Goal: Navigation & Orientation: Find specific page/section

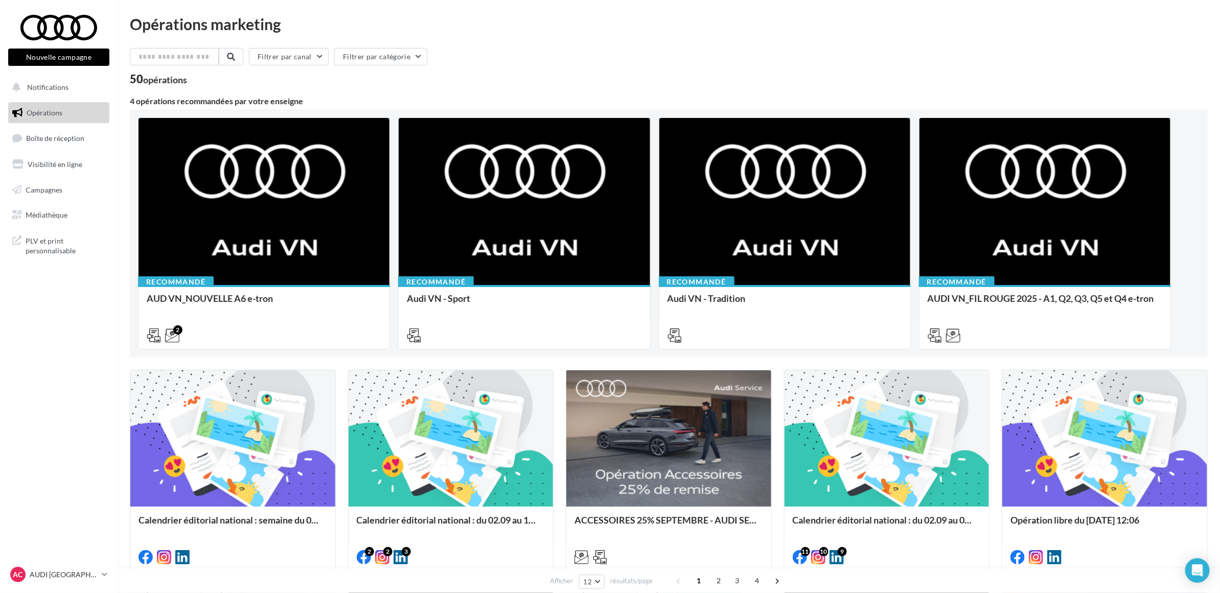
click at [70, 409] on nav "Nouvelle campagne Nouvelle campagne Notifications Opérations Boîte de réception…" at bounding box center [59, 296] width 118 height 593
click at [74, 142] on span "Boîte de réception" at bounding box center [55, 138] width 58 height 9
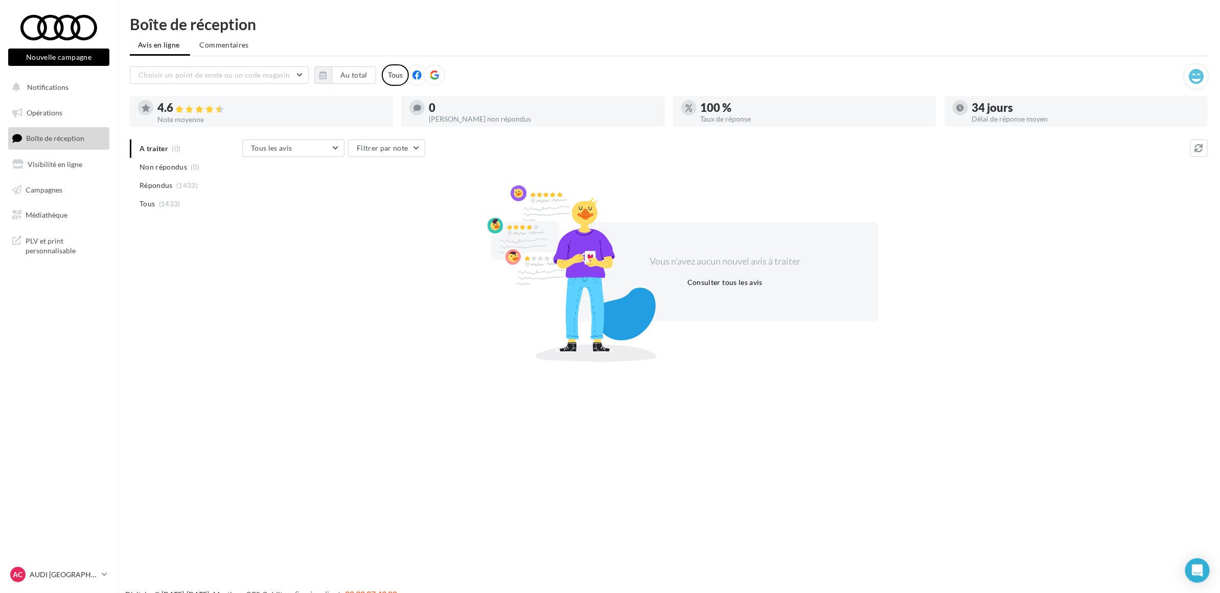
click at [167, 289] on div "A traiter (0) Non répondus (0) Répondus (1433) Tous (1433) Tous les avis Tous l…" at bounding box center [669, 249] width 1078 height 219
click at [67, 415] on nav "Nouvelle campagne Nouvelle campagne Notifications Opérations Boîte de réception…" at bounding box center [59, 296] width 118 height 593
click at [431, 23] on div "Boîte de réception" at bounding box center [669, 23] width 1078 height 15
click at [440, 46] on ul "Avis en ligne Commentaires" at bounding box center [669, 46] width 1078 height 20
click at [96, 348] on nav "Nouvelle campagne Nouvelle campagne Notifications Opérations Boîte de réception…" at bounding box center [59, 296] width 118 height 593
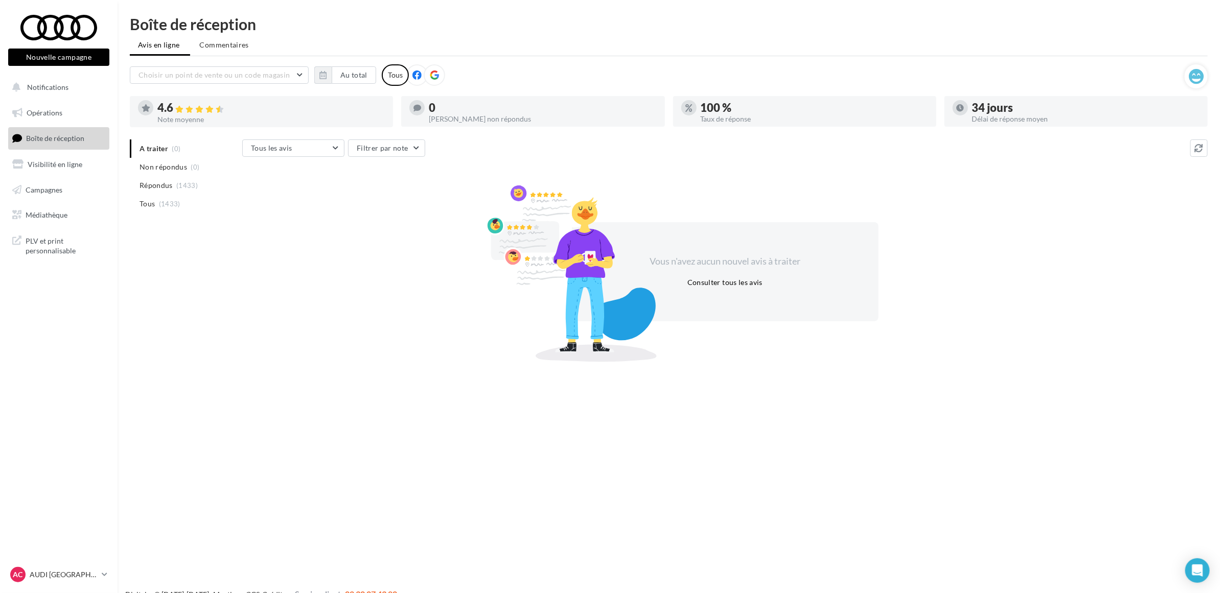
click at [96, 348] on nav "Nouvelle campagne Nouvelle campagne Notifications Opérations Boîte de réception…" at bounding box center [59, 296] width 118 height 593
click at [90, 354] on nav "Nouvelle campagne Nouvelle campagne Notifications Opérations Boîte de réception…" at bounding box center [59, 296] width 118 height 593
click at [95, 338] on nav "Nouvelle campagne Nouvelle campagne Notifications Opérations Boîte de réception…" at bounding box center [59, 296] width 118 height 593
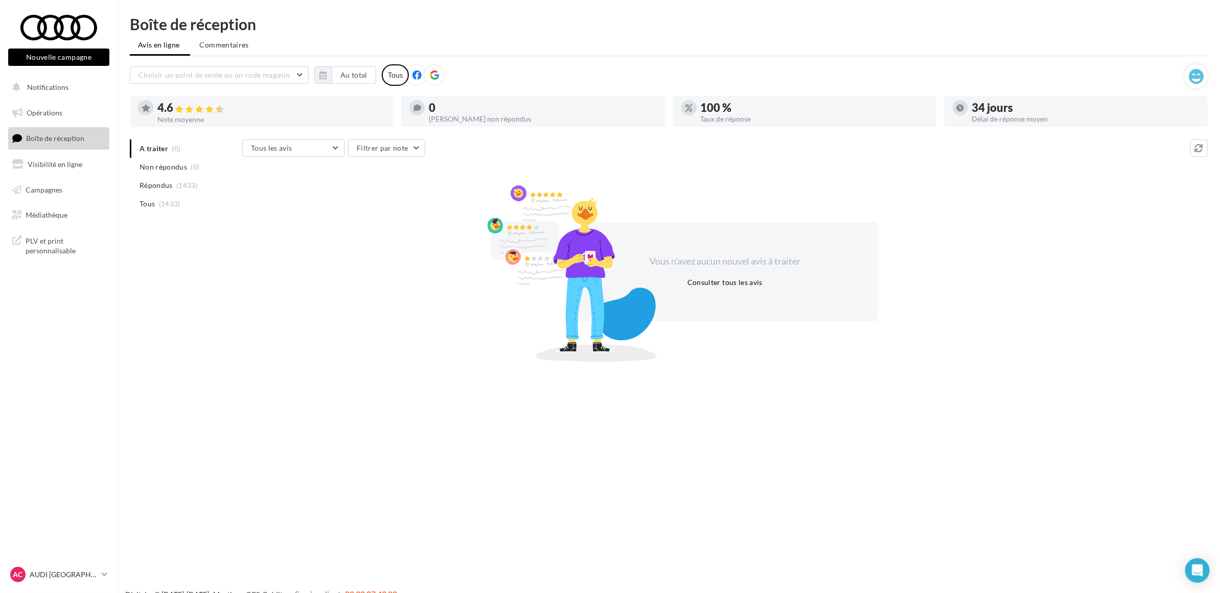
click at [104, 362] on nav "Nouvelle campagne Nouvelle campagne Notifications Opérations Boîte de réception…" at bounding box center [59, 296] width 118 height 593
click at [170, 333] on div "A traiter (0) Non répondus (0) Répondus (1433) Tous (1433) Tous les avis Tous l…" at bounding box center [669, 249] width 1078 height 219
